Goal: Task Accomplishment & Management: Complete application form

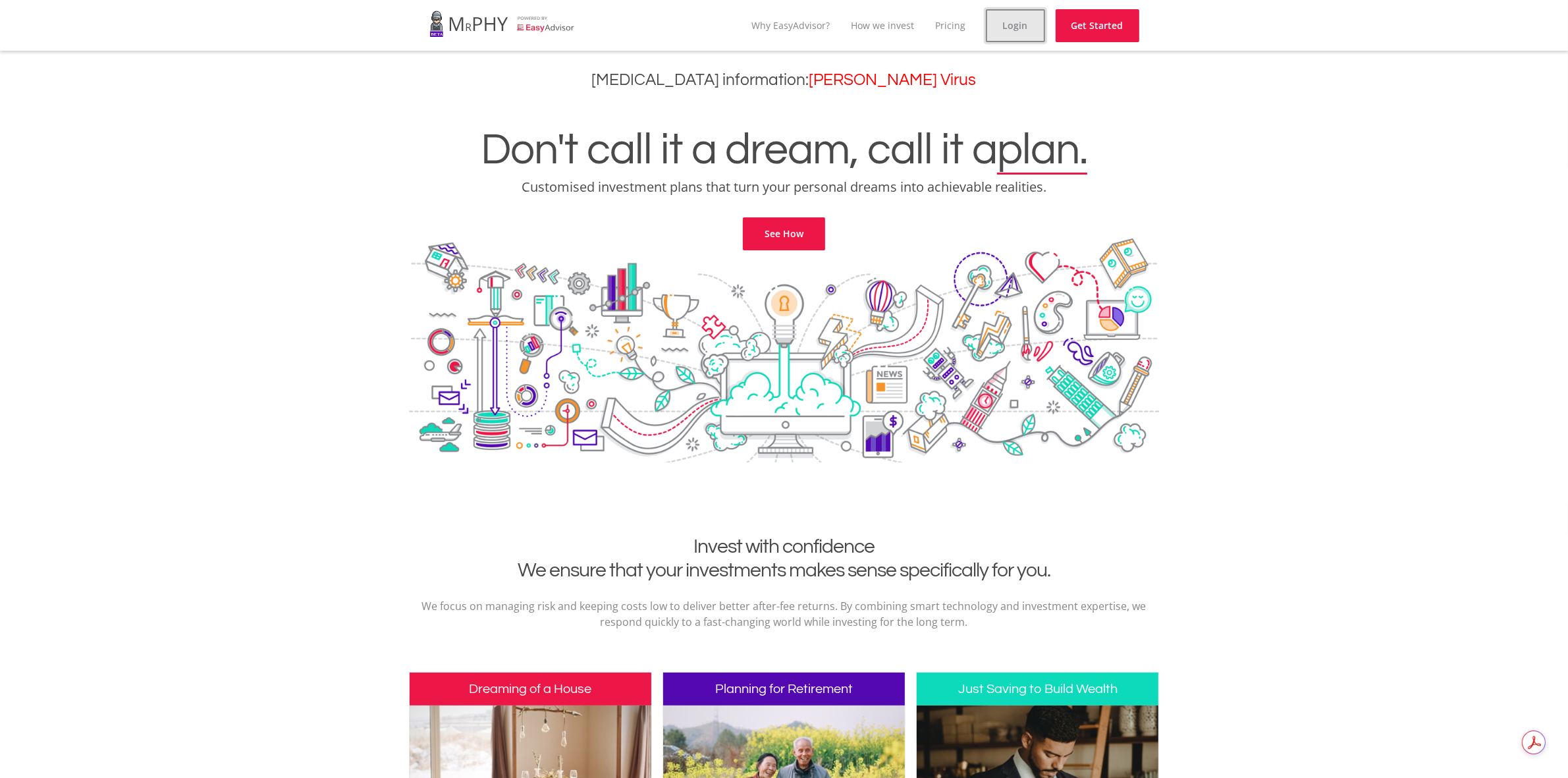
click at [1029, 21] on link "Login" at bounding box center [1016, 26] width 59 height 33
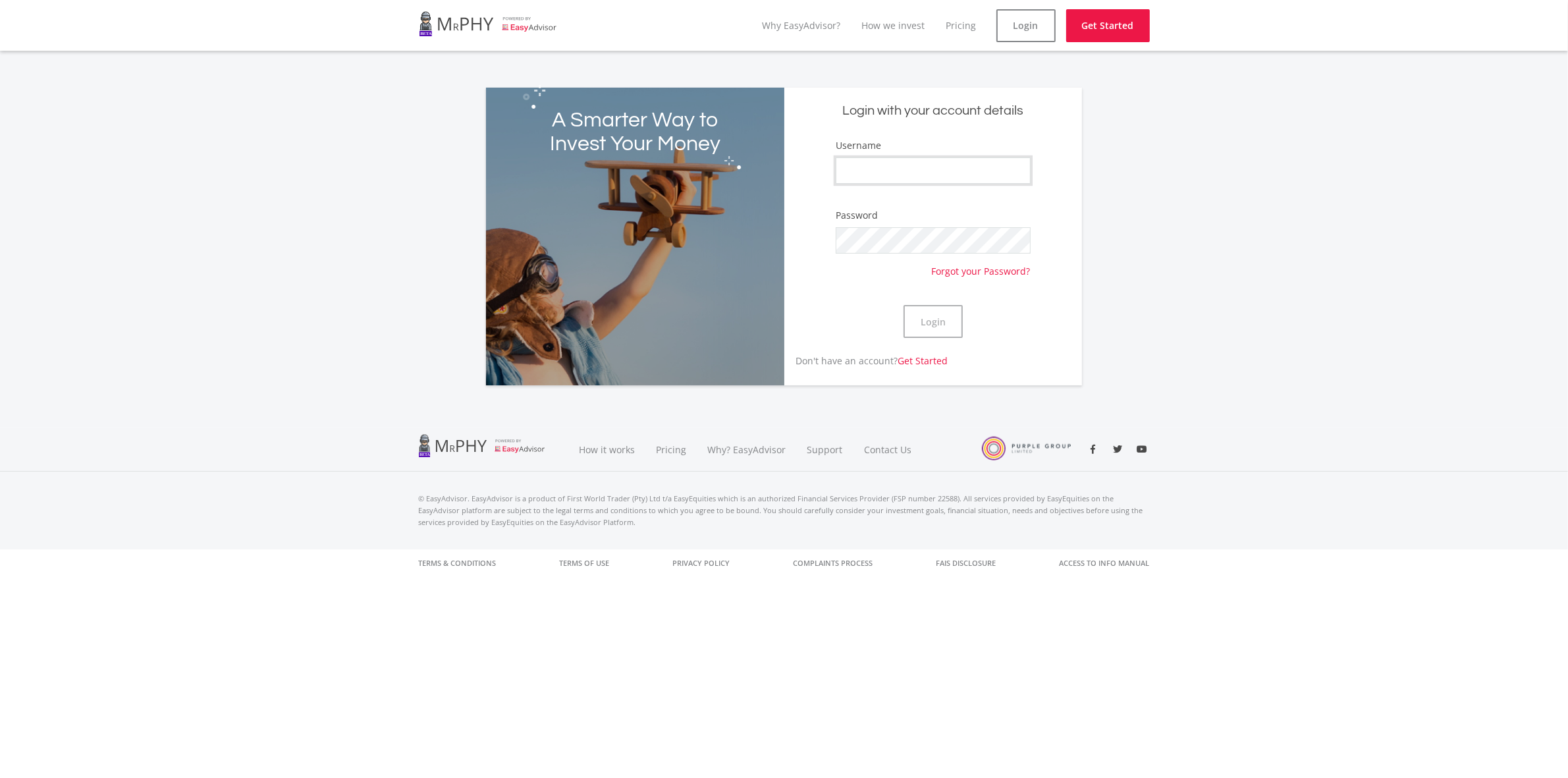
click at [897, 165] on input "Username" at bounding box center [933, 171] width 195 height 26
click at [1190, 163] on div "A Smarter Way to Invest Your Money Login with your account details Username Pas…" at bounding box center [784, 228] width 1568 height 313
click at [953, 163] on input "Username" at bounding box center [933, 171] width 195 height 26
type input "wanji20"
click at [942, 316] on button "Login" at bounding box center [933, 322] width 59 height 33
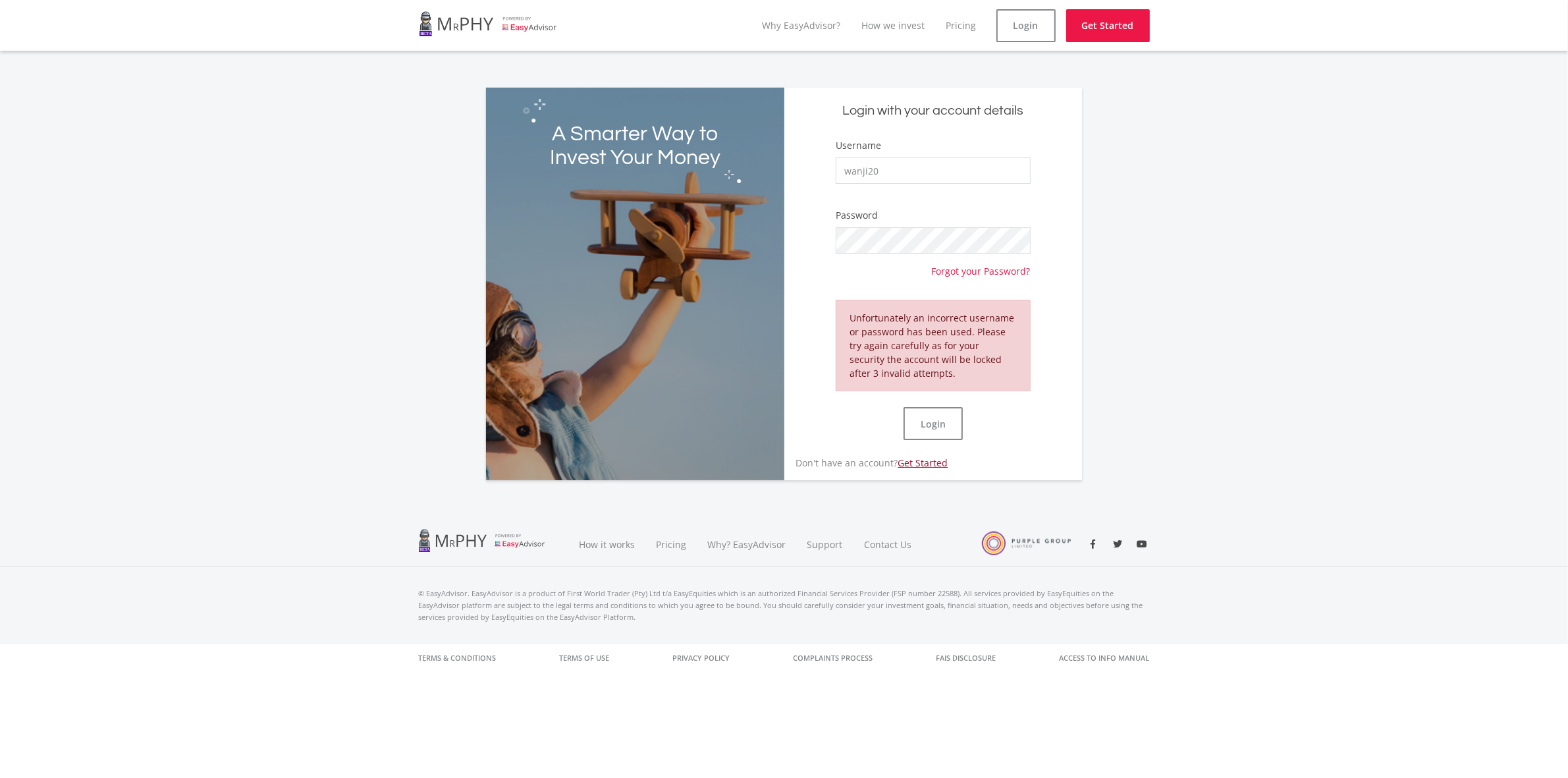
click at [933, 459] on link "Get Started" at bounding box center [922, 463] width 50 height 12
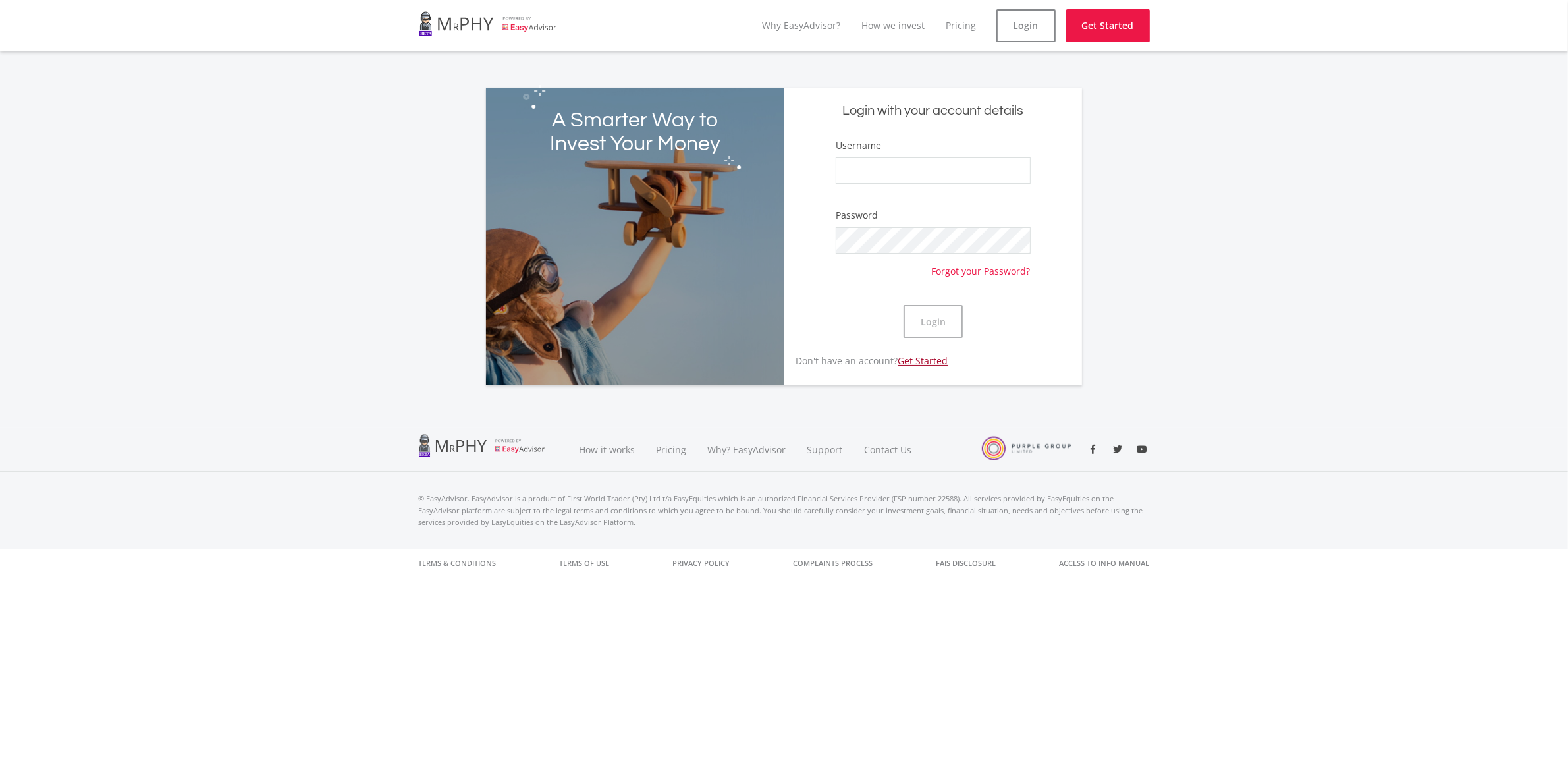
click at [926, 356] on link "Get Started" at bounding box center [922, 360] width 50 height 12
click at [845, 363] on p "Don't have an account? Get Started" at bounding box center [866, 360] width 164 height 14
click at [899, 159] on input "Username" at bounding box center [933, 171] width 195 height 26
type input "temwanijphiri@gmail.com"
click at [801, 17] on li "Why EasyAdvisor?" at bounding box center [801, 26] width 78 height 33
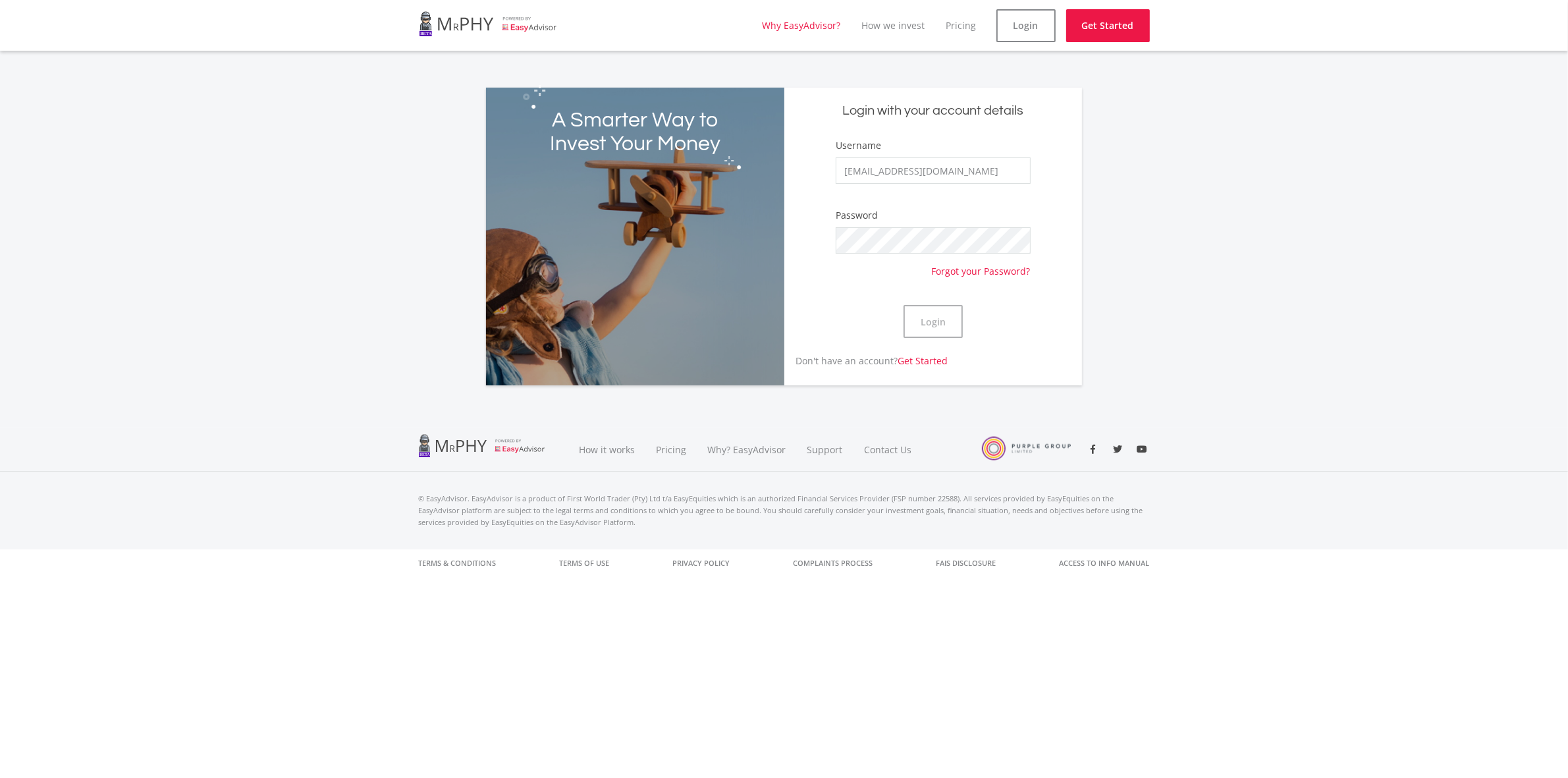
click at [798, 21] on link "Why EasyAdvisor?" at bounding box center [801, 26] width 78 height 12
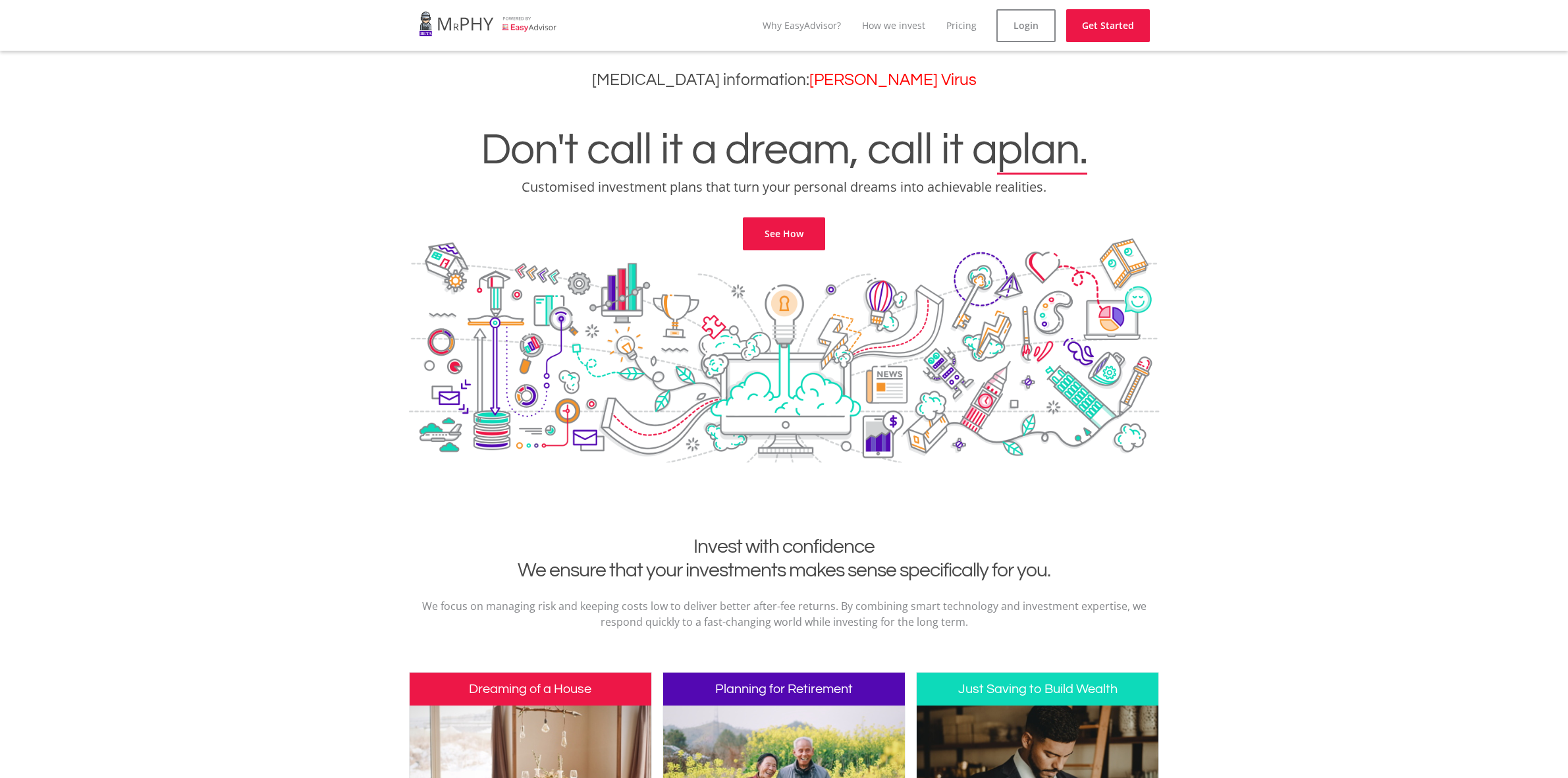
scroll to position [2687, 0]
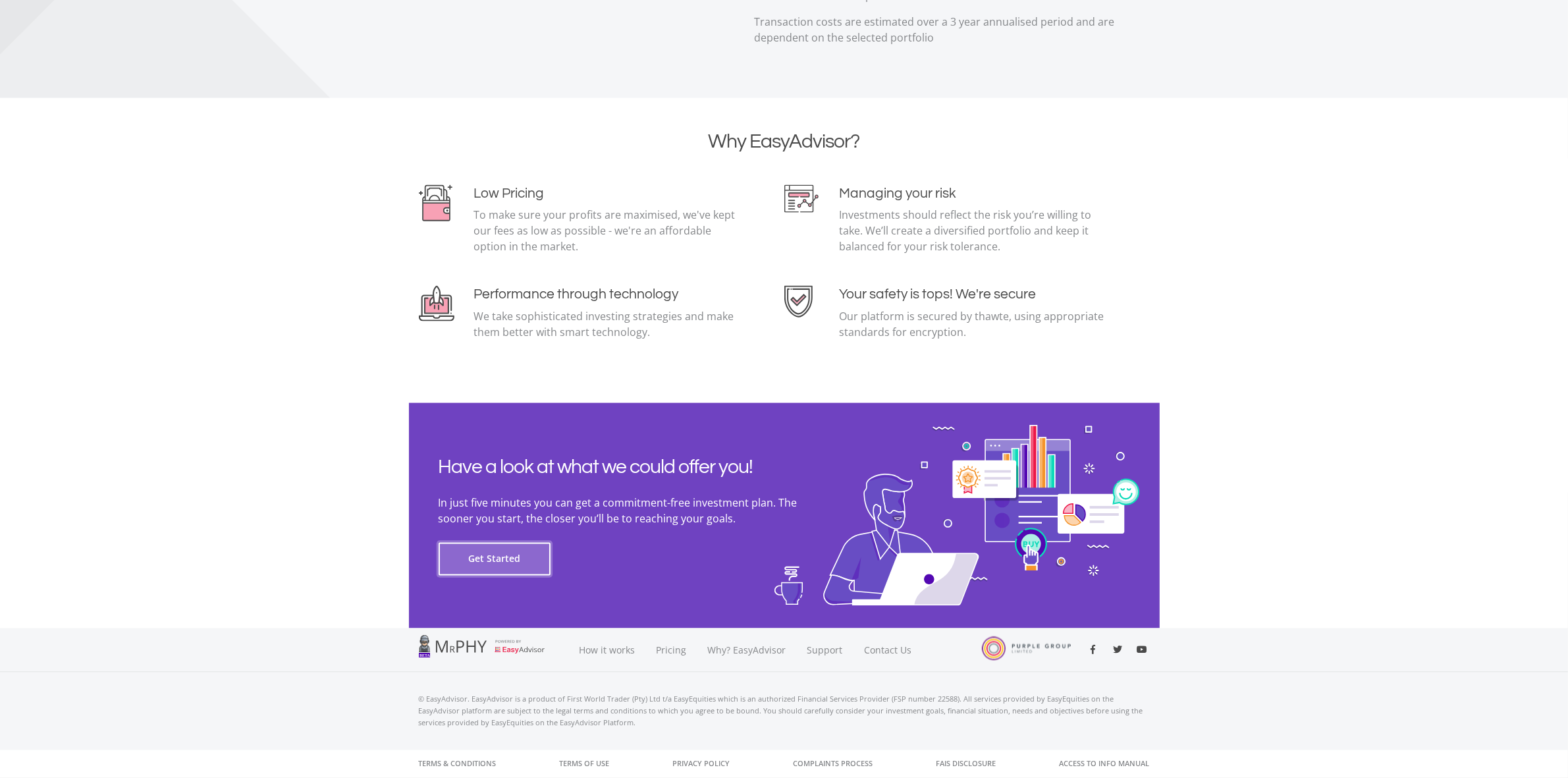
click at [501, 559] on button "Get Started" at bounding box center [494, 559] width 112 height 33
